Goal: Information Seeking & Learning: Learn about a topic

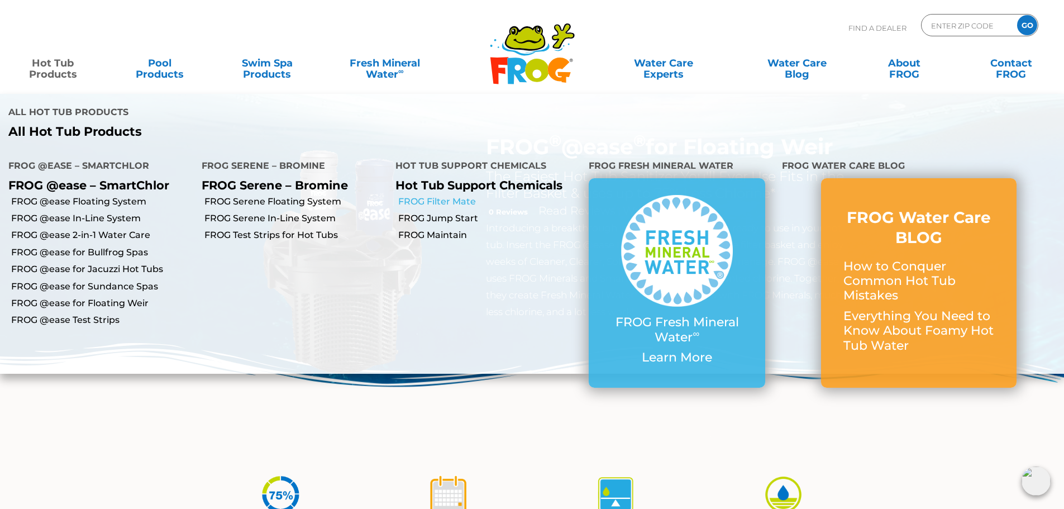
click at [434, 195] on link "FROG Filter Mate" at bounding box center [489, 201] width 182 height 12
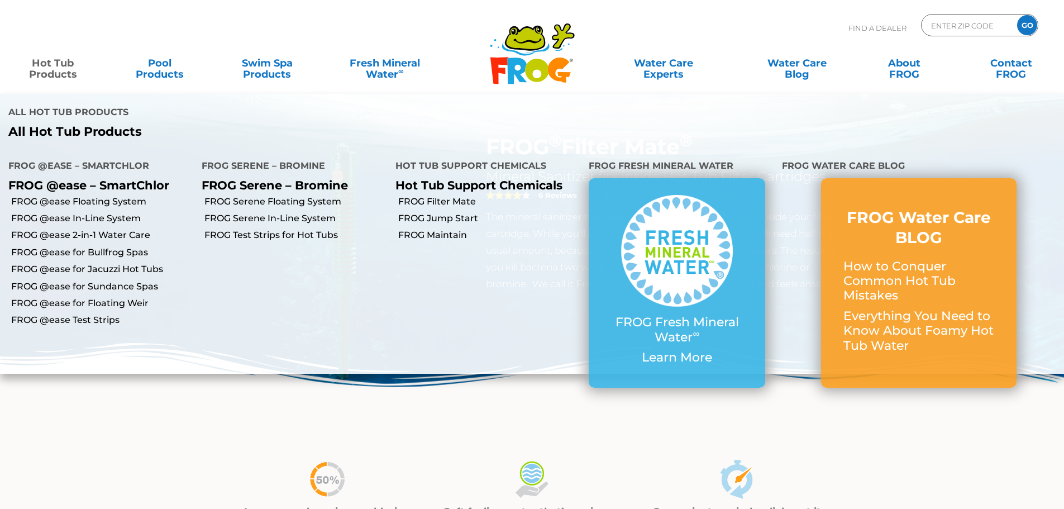
click at [39, 61] on link "Hot Tub Products" at bounding box center [52, 63] width 83 height 22
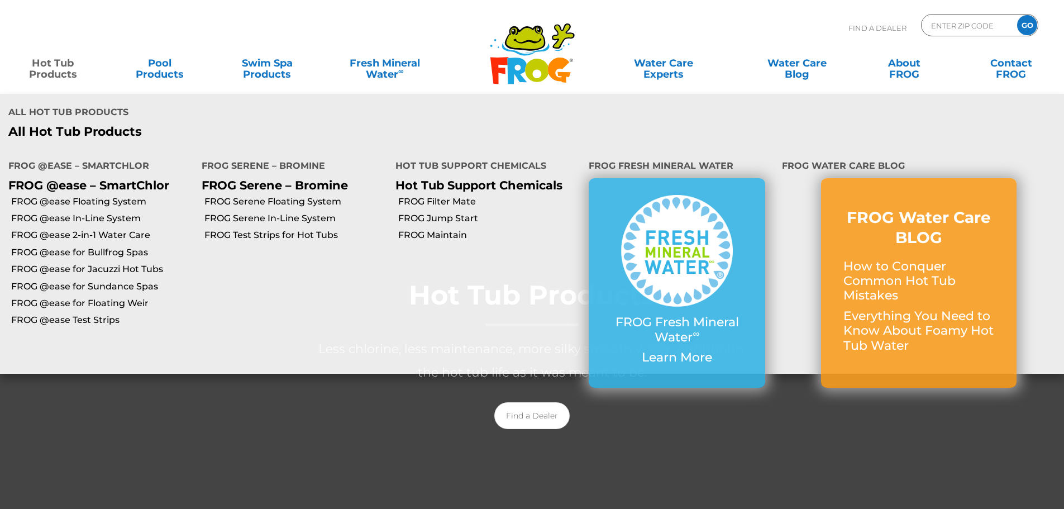
click at [49, 73] on link "Hot Tub Products" at bounding box center [52, 63] width 83 height 22
click at [462, 212] on link "FROG Jump Start" at bounding box center [489, 218] width 182 height 12
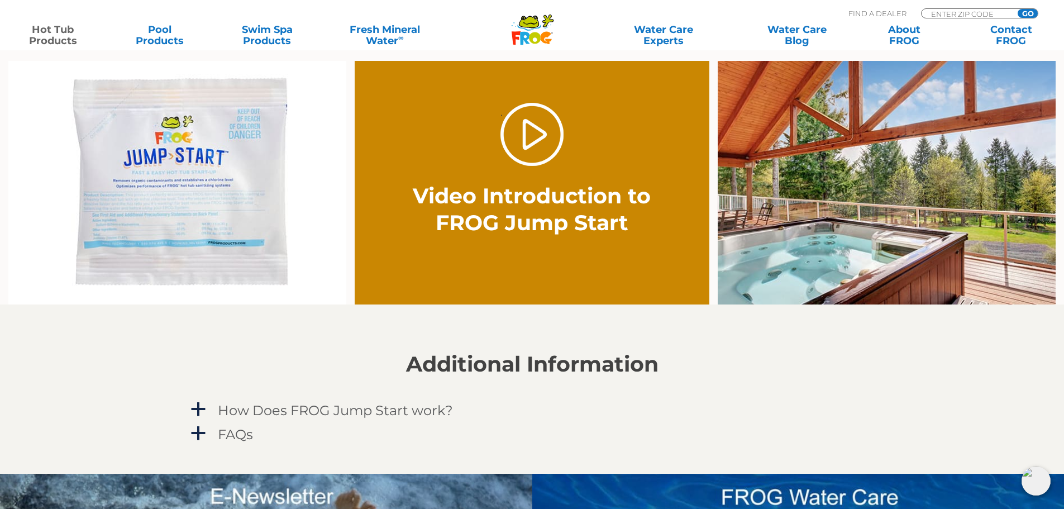
scroll to position [1024, 0]
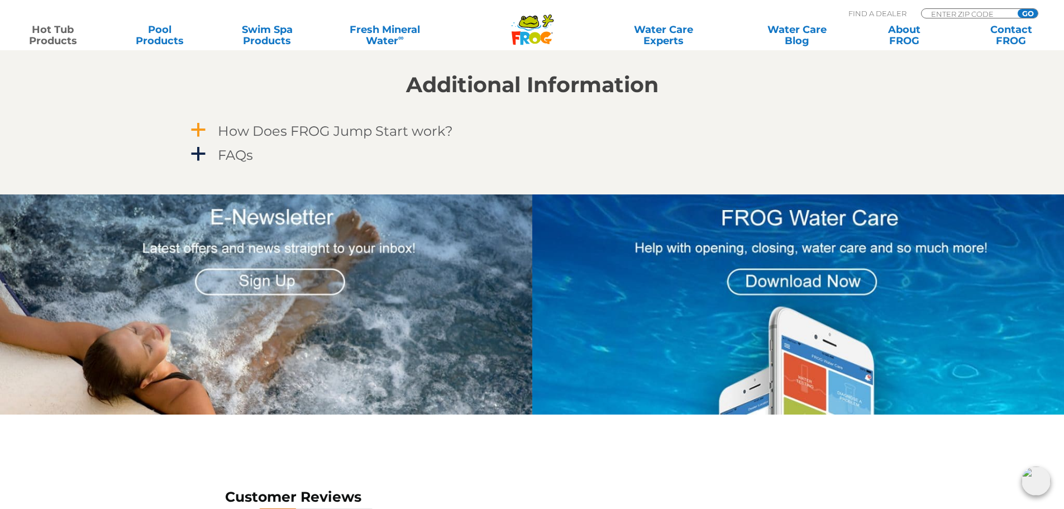
click at [198, 130] on span "a" at bounding box center [198, 130] width 17 height 17
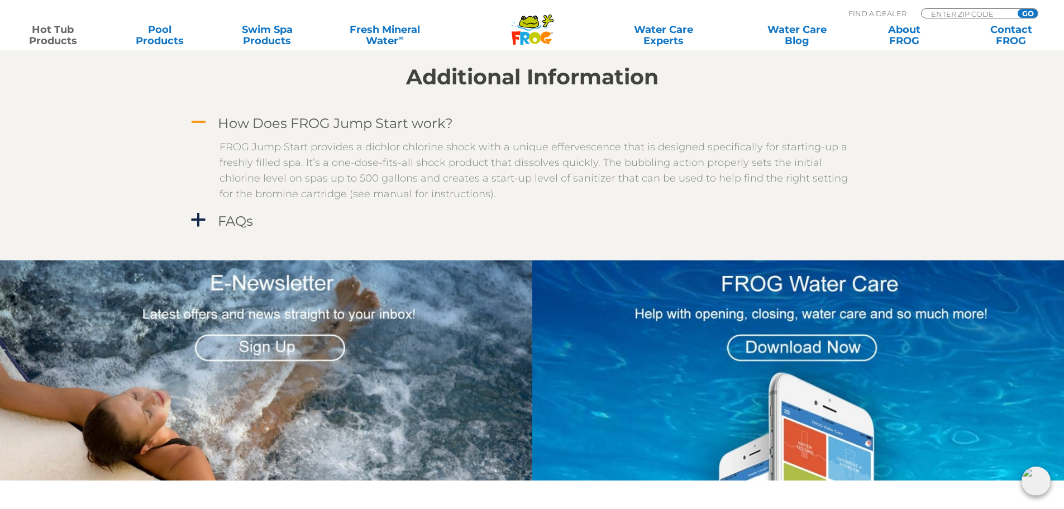
scroll to position [558, 0]
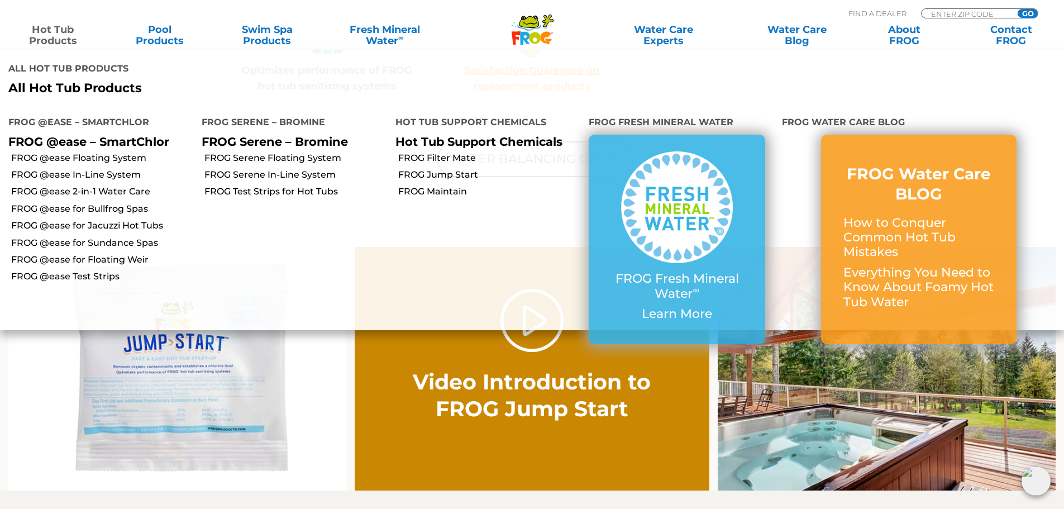
click at [50, 40] on link "Hot Tub Products" at bounding box center [52, 35] width 83 height 22
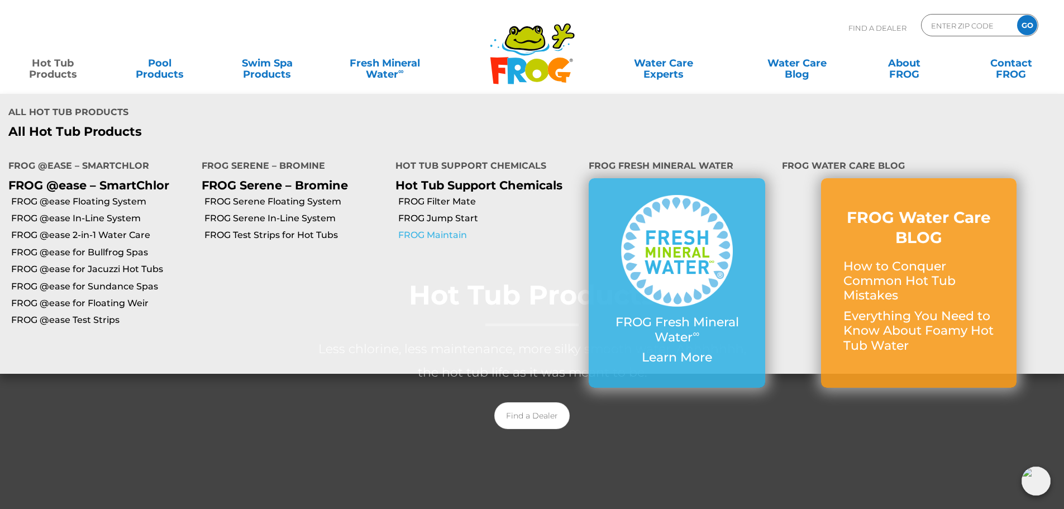
click at [450, 229] on link "FROG Maintain" at bounding box center [489, 235] width 182 height 12
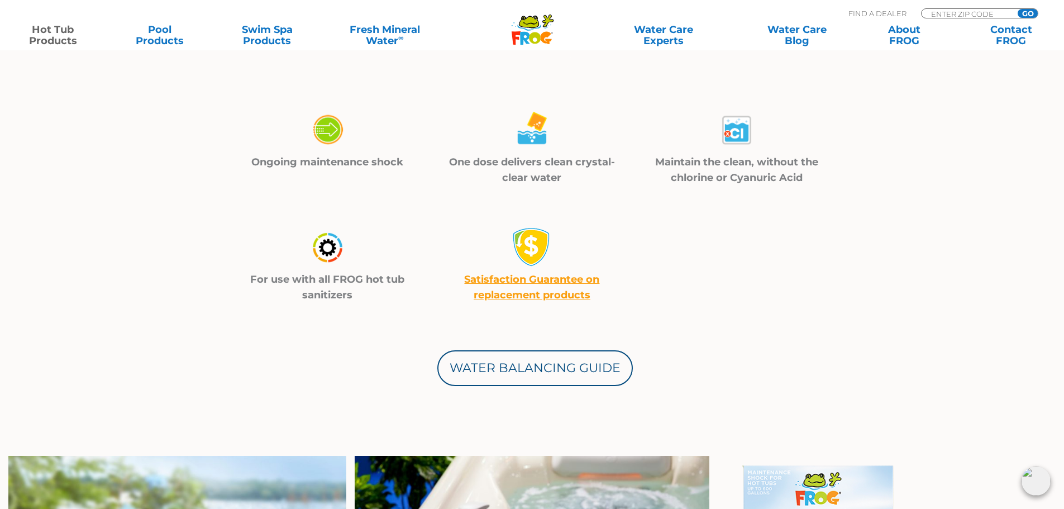
scroll to position [372, 0]
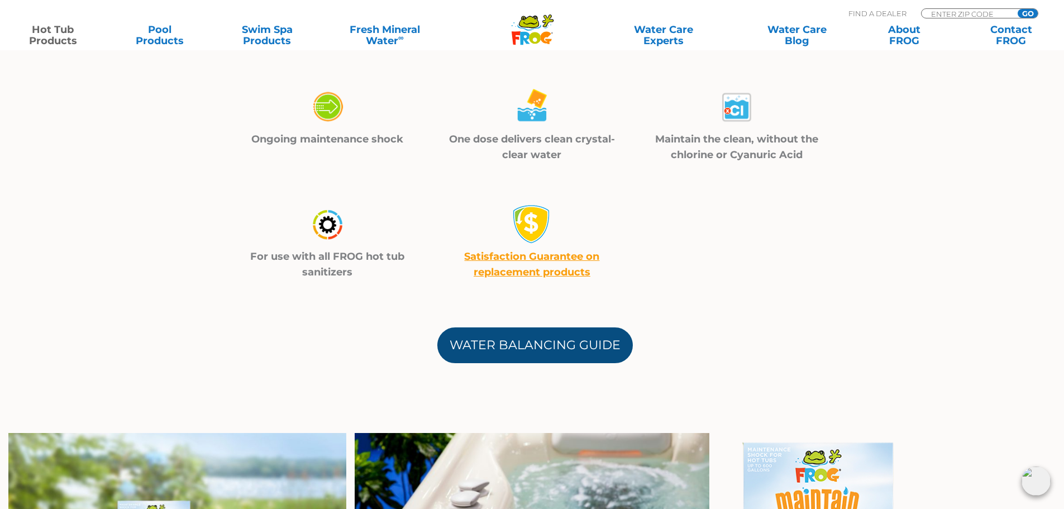
click at [502, 356] on link "Water Balancing Guide" at bounding box center [534, 345] width 195 height 36
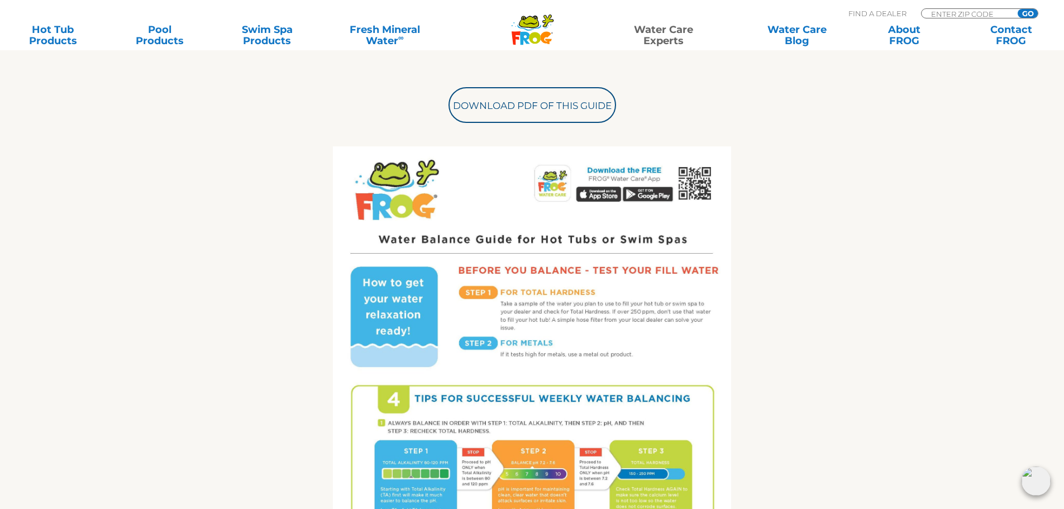
scroll to position [465, 0]
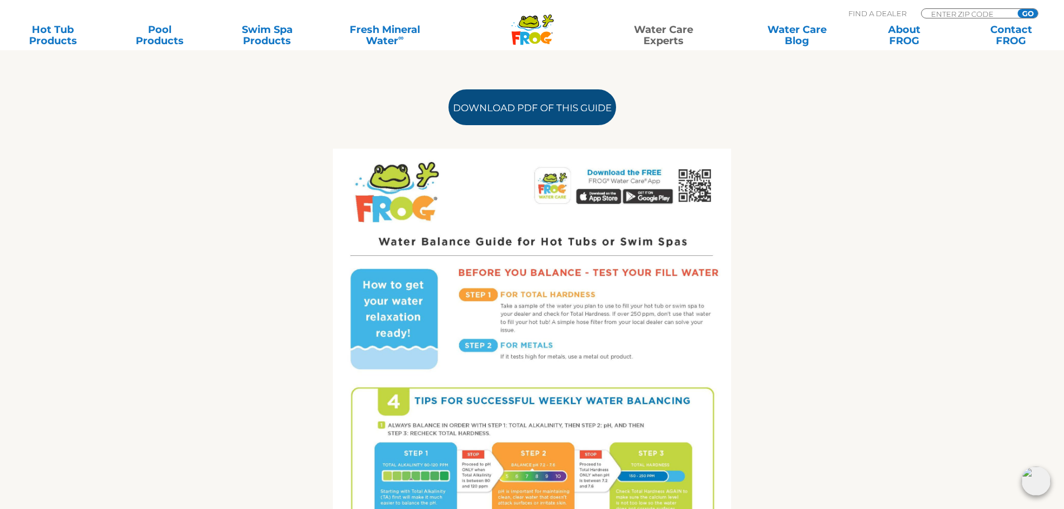
click at [519, 95] on link "Download PDF of this Guide" at bounding box center [532, 107] width 168 height 36
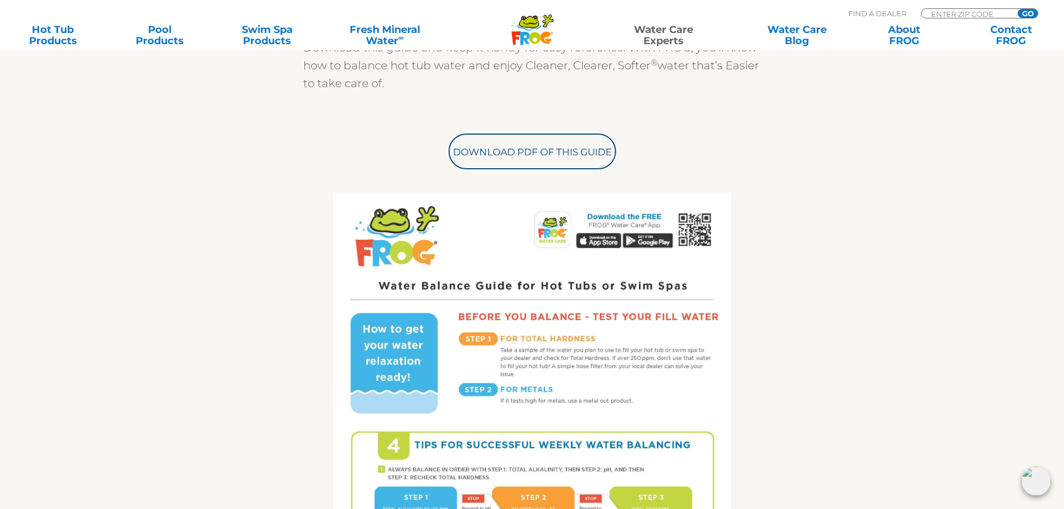
scroll to position [186, 0]
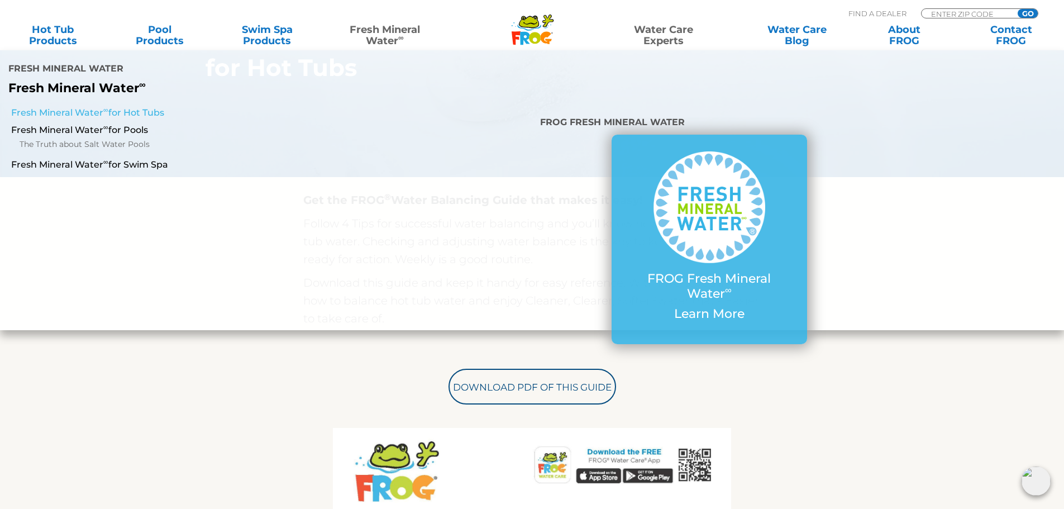
click at [140, 107] on link "Fresh Mineral Water ∞ for Hot Tubs" at bounding box center [182, 113] width 343 height 12
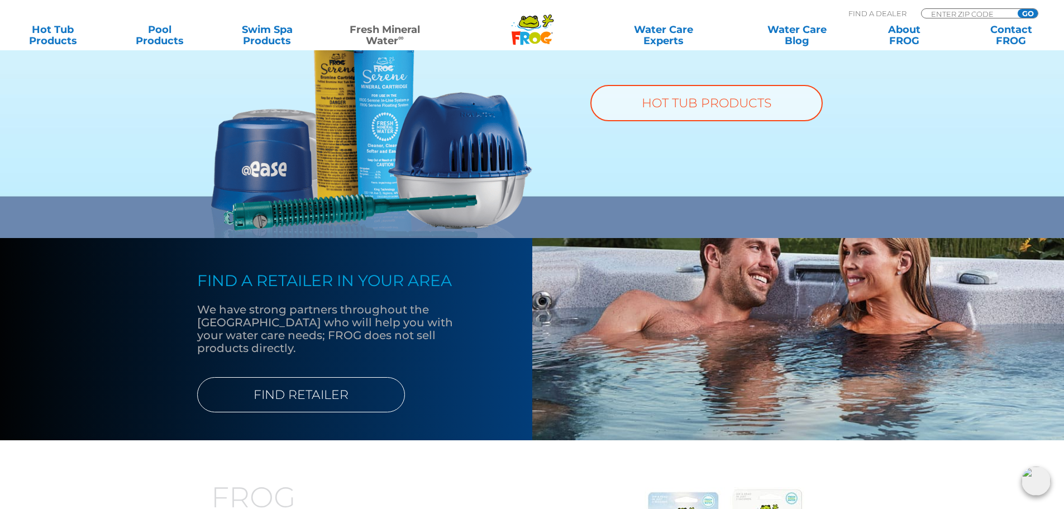
scroll to position [838, 0]
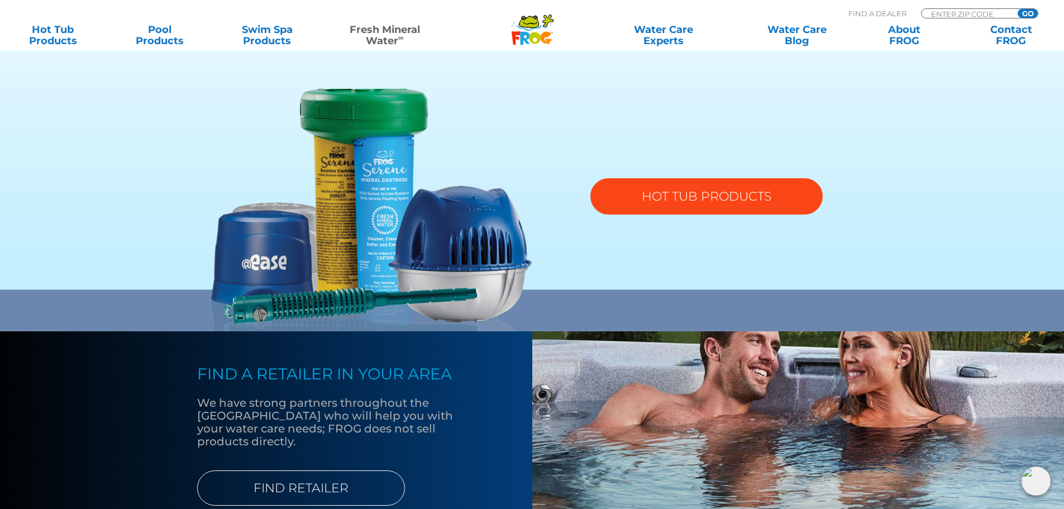
click at [638, 204] on link "HOT TUB PRODUCTS" at bounding box center [706, 196] width 232 height 36
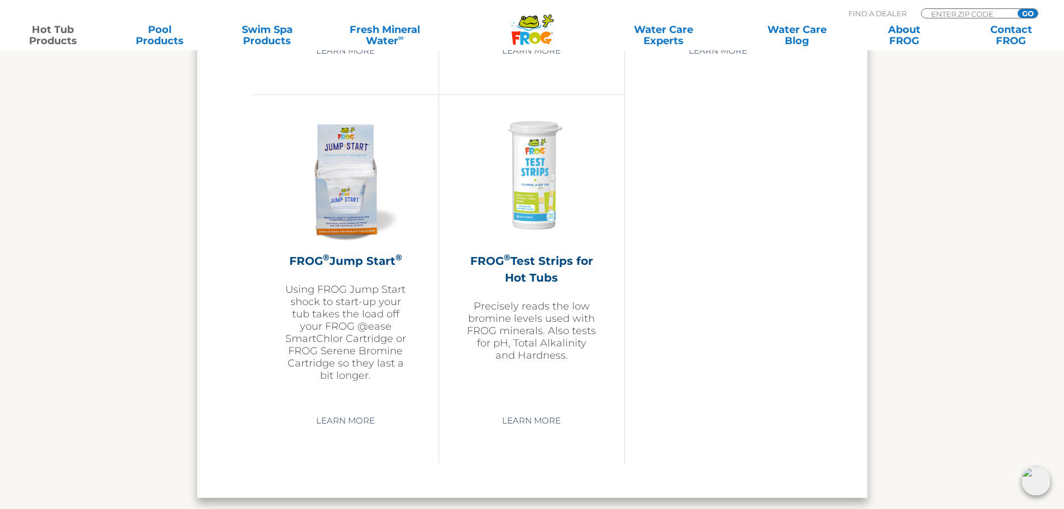
scroll to position [2792, 0]
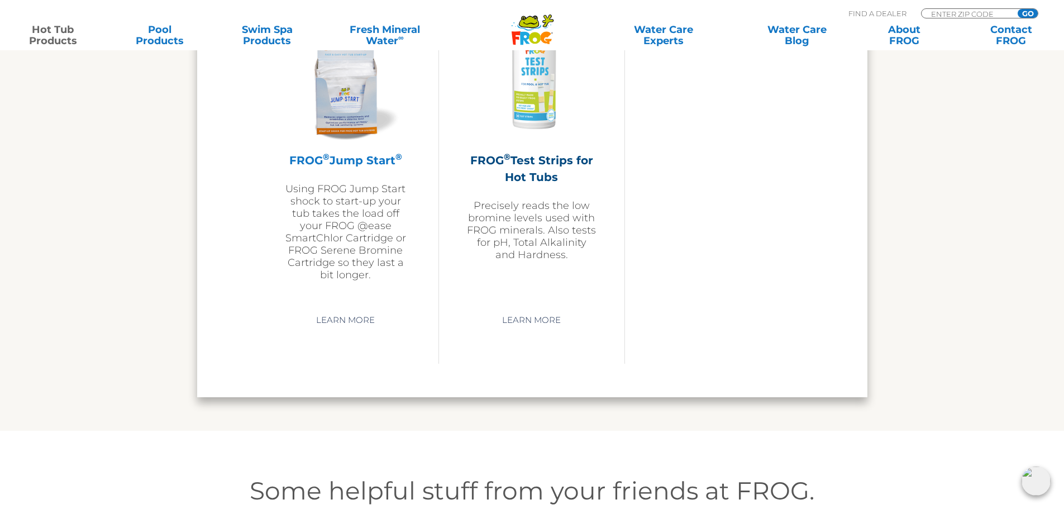
click at [338, 151] on div "FROG ® Jump Start ® Using FROG Jump Start shock to start-up your tub takes the …" at bounding box center [346, 146] width 130 height 270
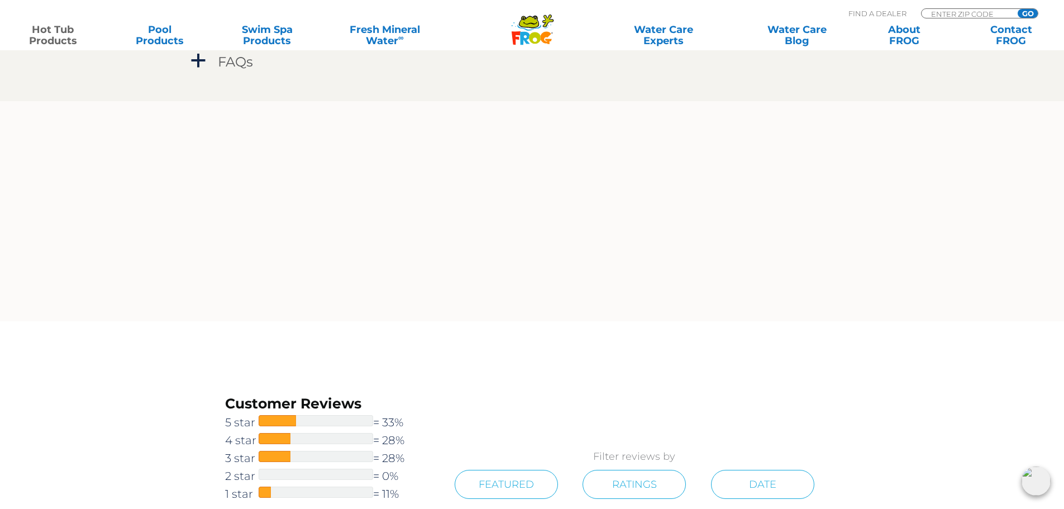
scroll to position [1582, 0]
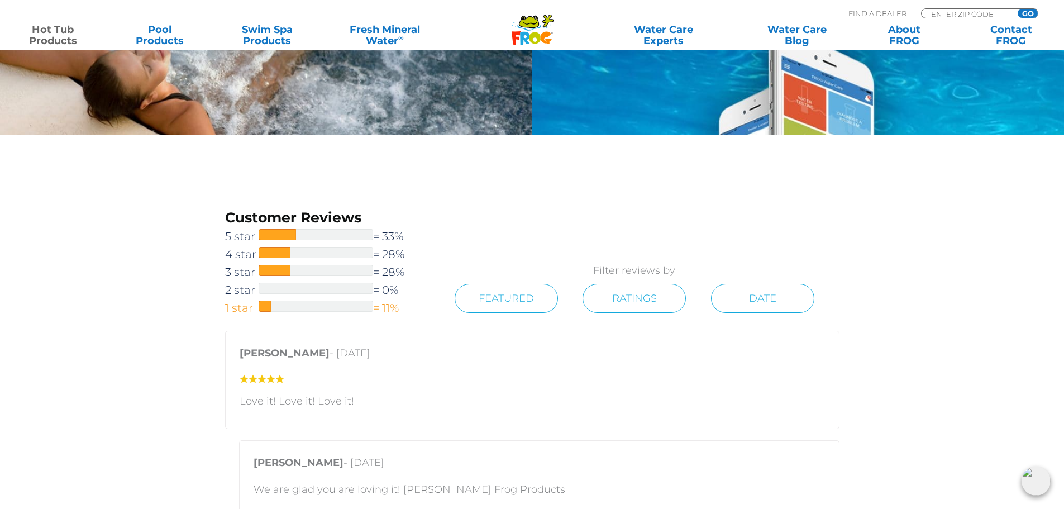
click at [270, 304] on span at bounding box center [265, 305] width 13 height 11
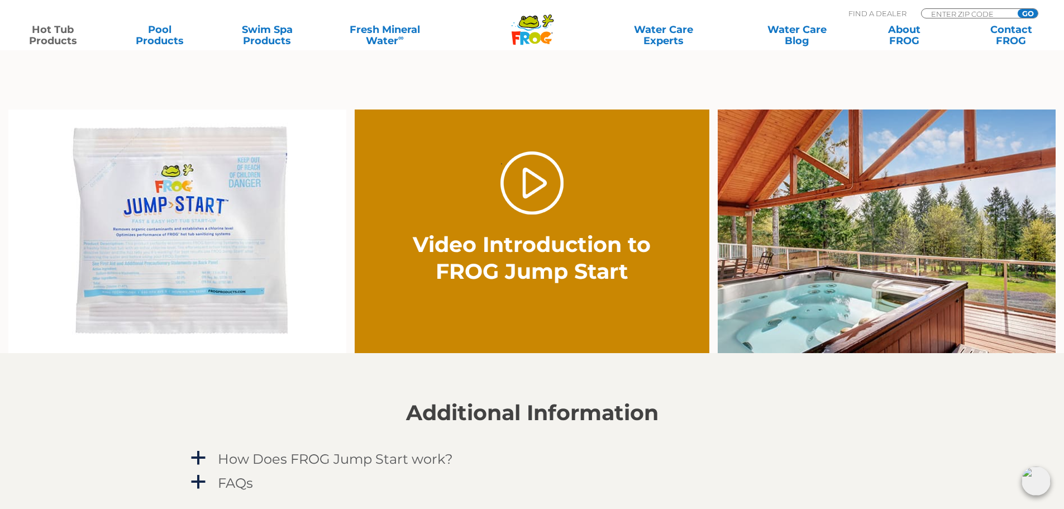
scroll to position [487, 0]
